Goal: Task Accomplishment & Management: Complete application form

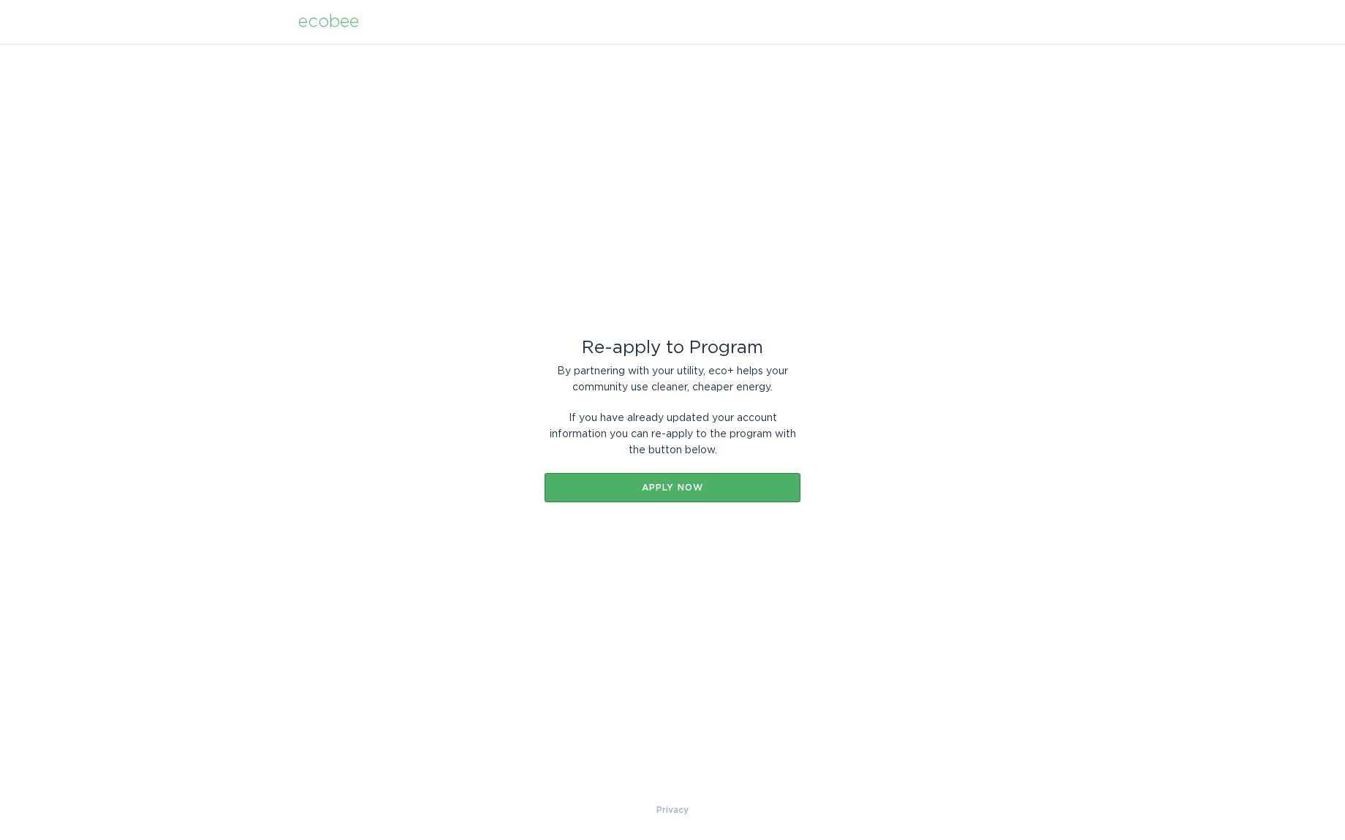
click at [666, 498] on button "Apply now" at bounding box center [673, 487] width 256 height 29
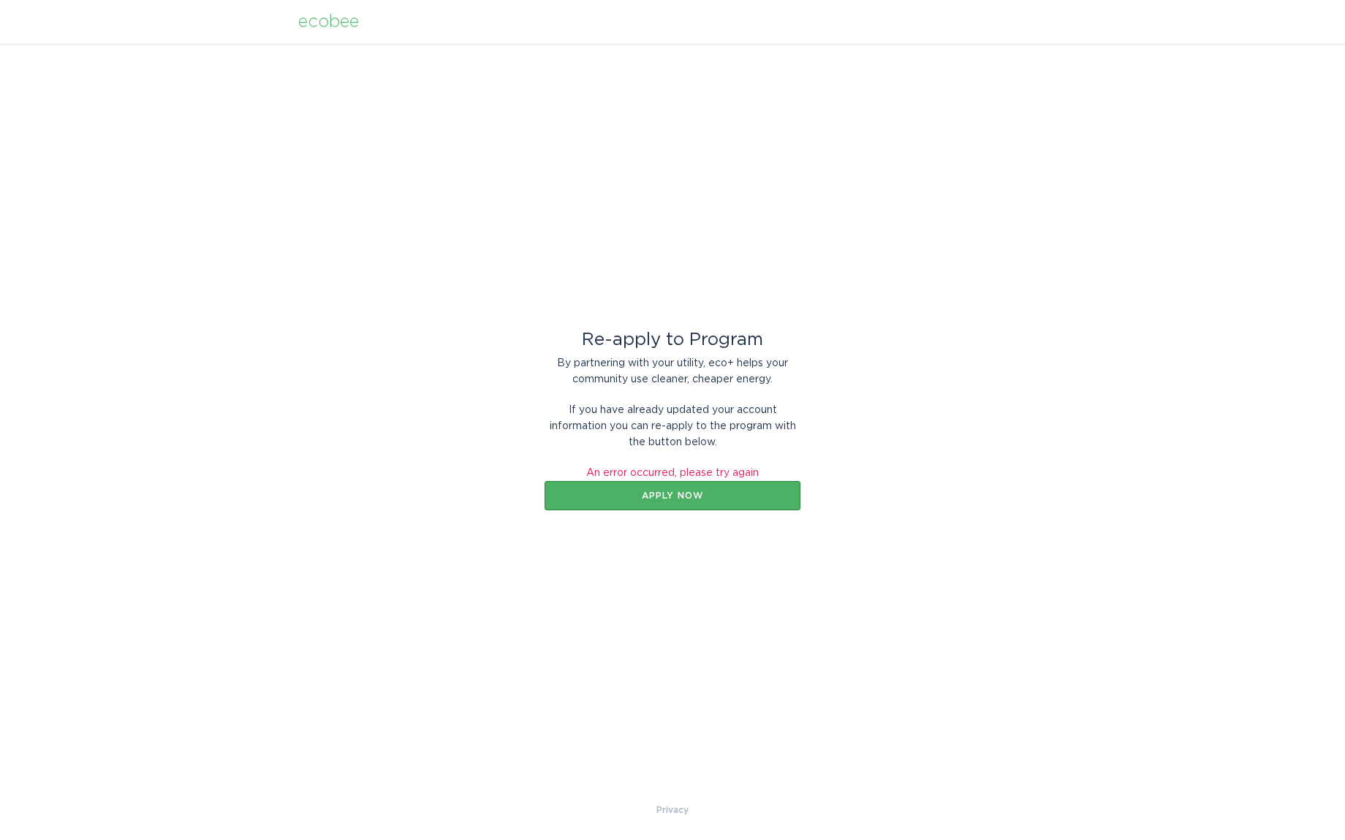
click at [666, 498] on div "Apply now" at bounding box center [672, 495] width 241 height 9
